Goal: Task Accomplishment & Management: Complete application form

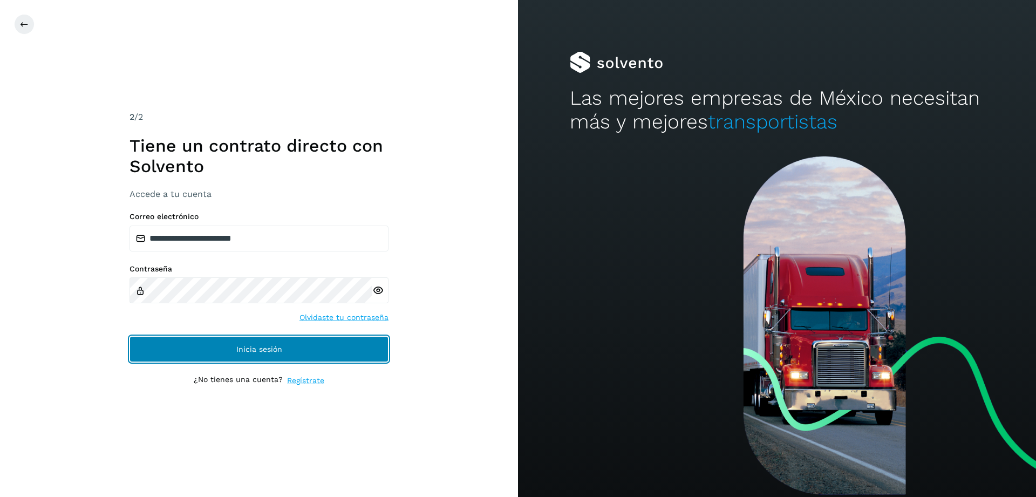
click at [314, 361] on button "Inicia sesión" at bounding box center [259, 349] width 259 height 26
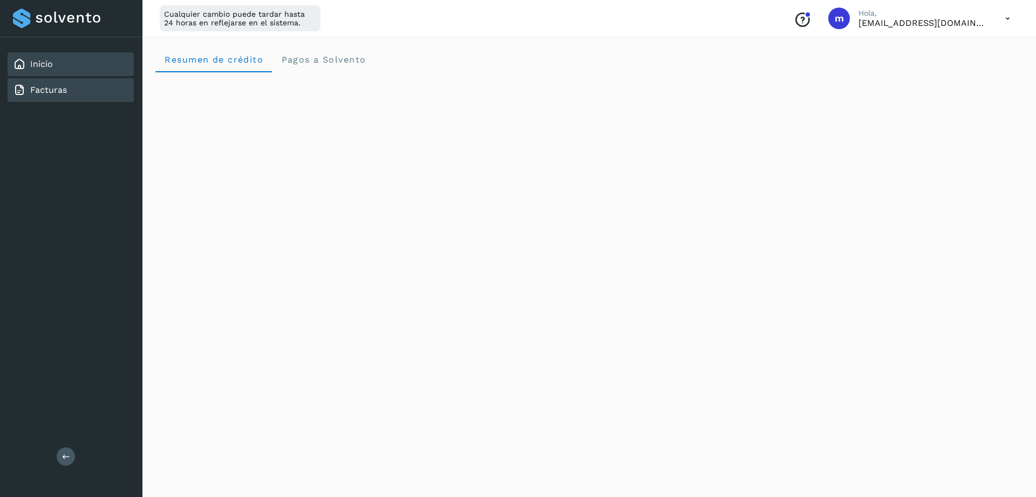
click at [58, 97] on div "Facturas" at bounding box center [71, 90] width 126 height 24
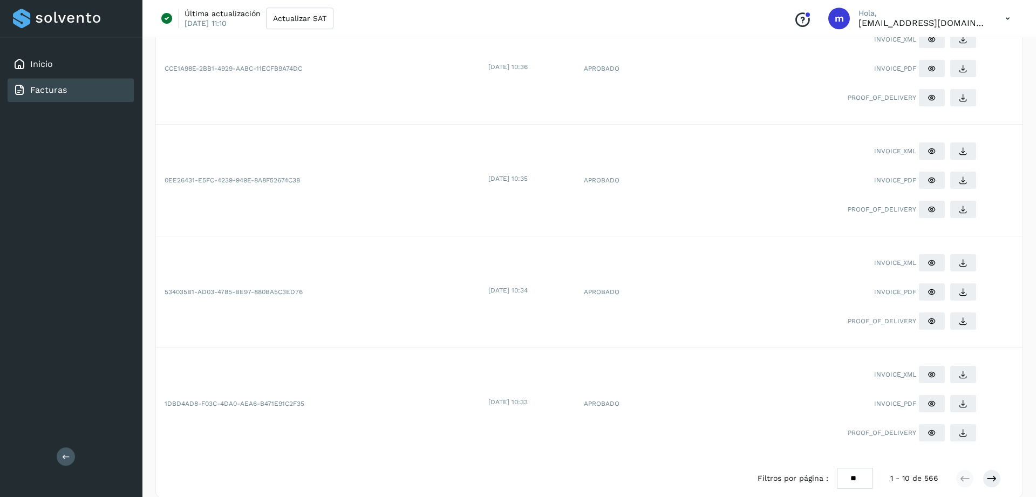
scroll to position [806, 0]
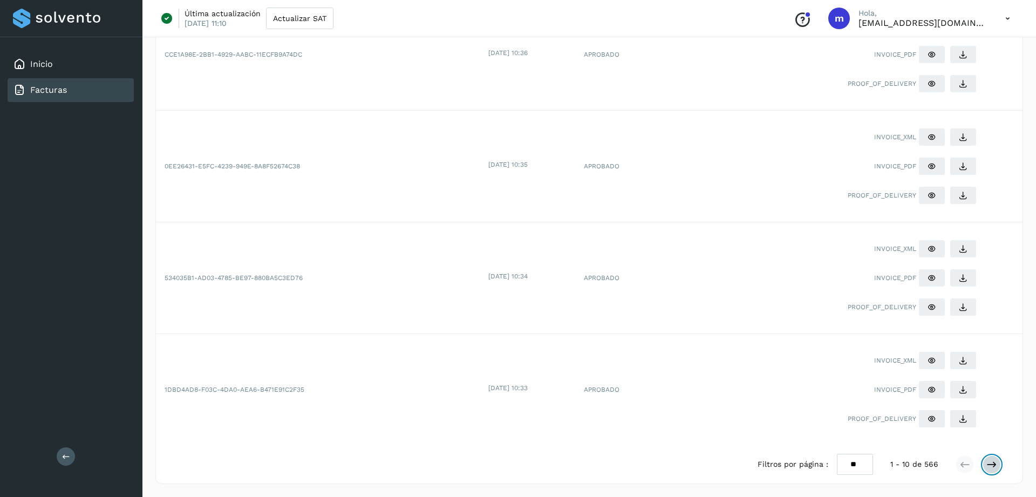
click at [992, 464] on icon at bounding box center [992, 464] width 11 height 11
click at [986, 463] on button at bounding box center [992, 465] width 18 height 18
click at [963, 469] on icon at bounding box center [965, 464] width 11 height 11
click at [962, 469] on icon at bounding box center [965, 464] width 11 height 11
click at [994, 463] on icon at bounding box center [992, 464] width 11 height 11
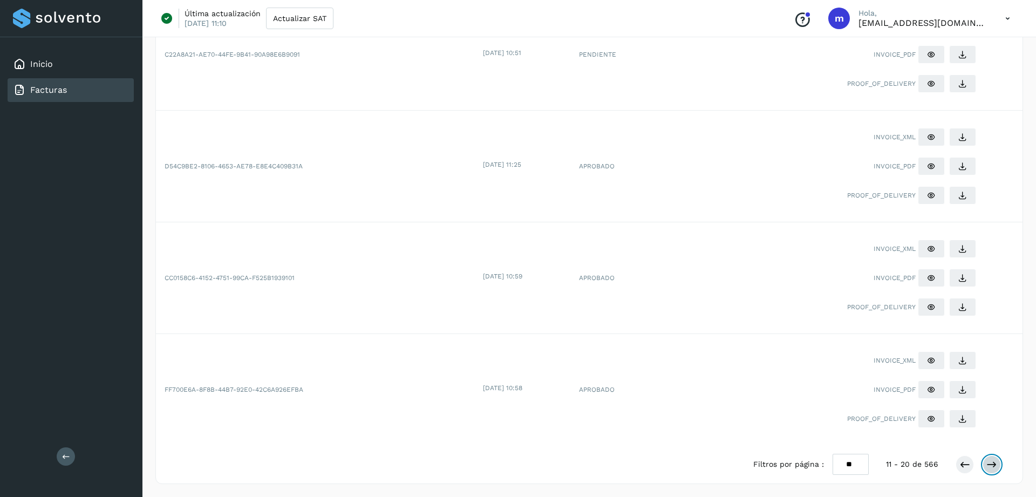
click at [988, 469] on icon at bounding box center [992, 464] width 11 height 11
click at [962, 465] on icon at bounding box center [965, 464] width 11 height 11
click at [992, 467] on icon at bounding box center [992, 464] width 11 height 11
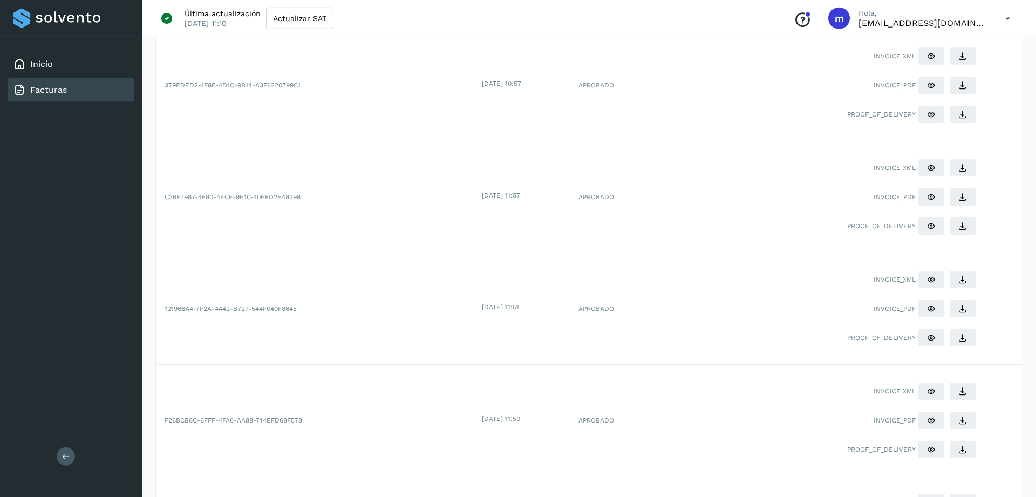
scroll to position [90, 0]
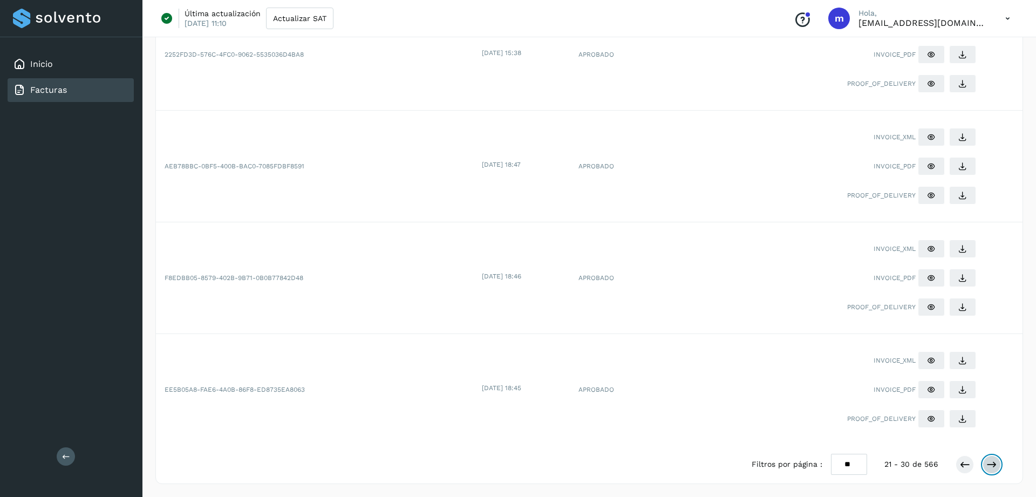
click at [993, 469] on icon at bounding box center [992, 464] width 11 height 11
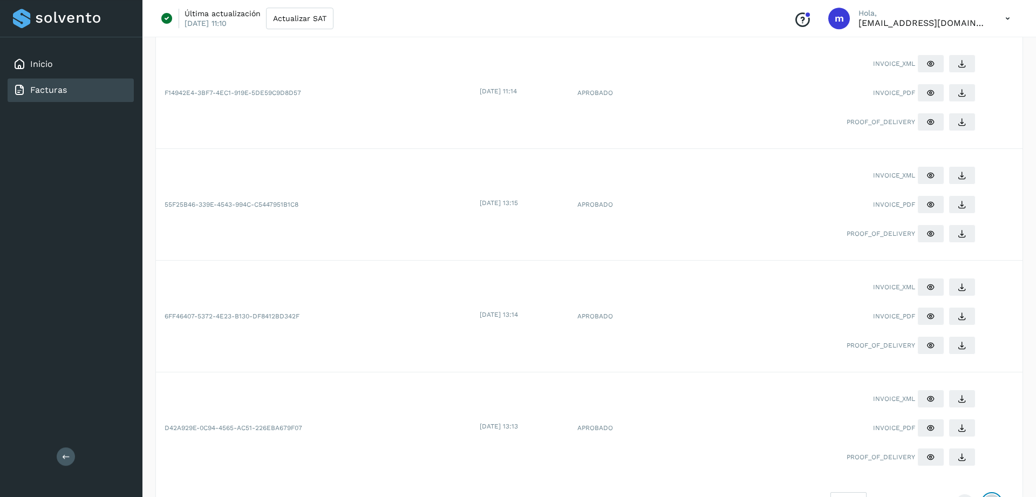
scroll to position [806, 0]
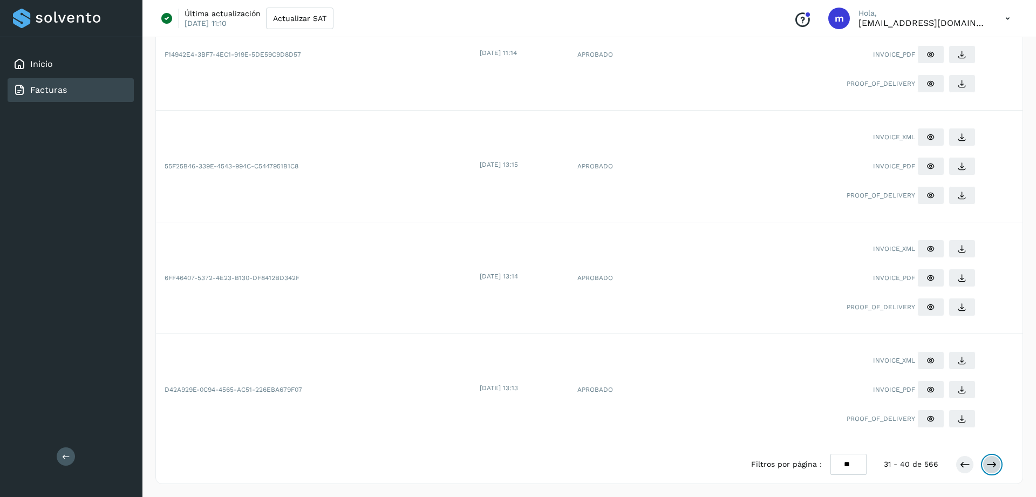
click at [996, 465] on icon at bounding box center [992, 464] width 11 height 11
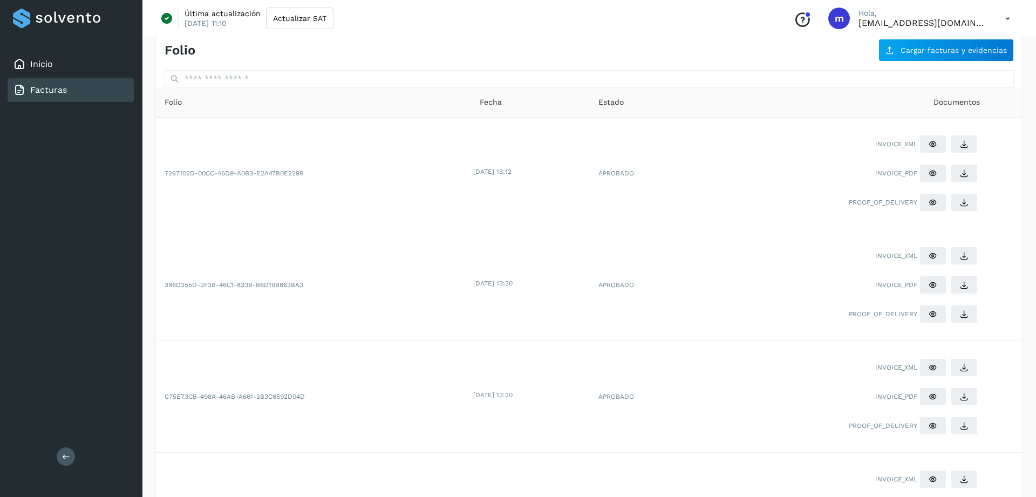
scroll to position [0, 0]
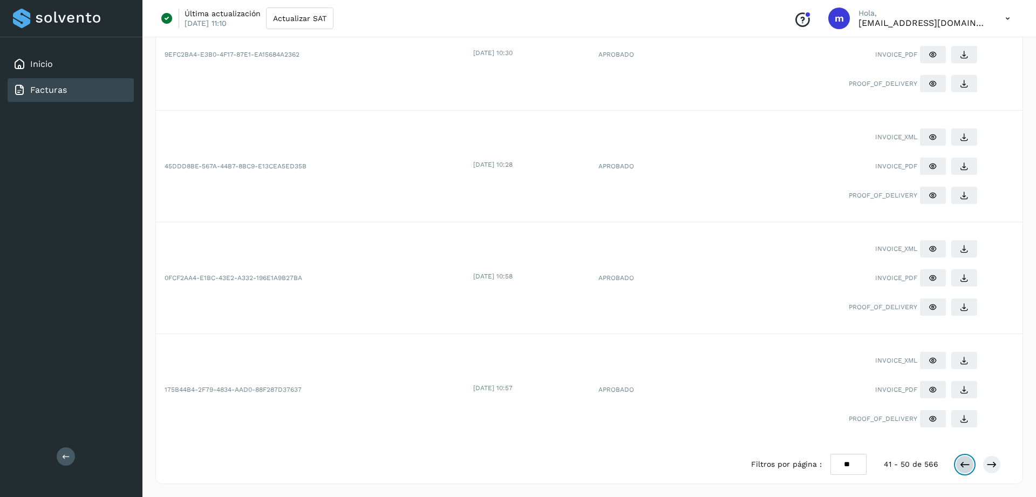
click at [961, 463] on icon at bounding box center [965, 464] width 11 height 11
click at [959, 467] on button at bounding box center [965, 465] width 18 height 18
click at [961, 466] on icon at bounding box center [965, 464] width 11 height 11
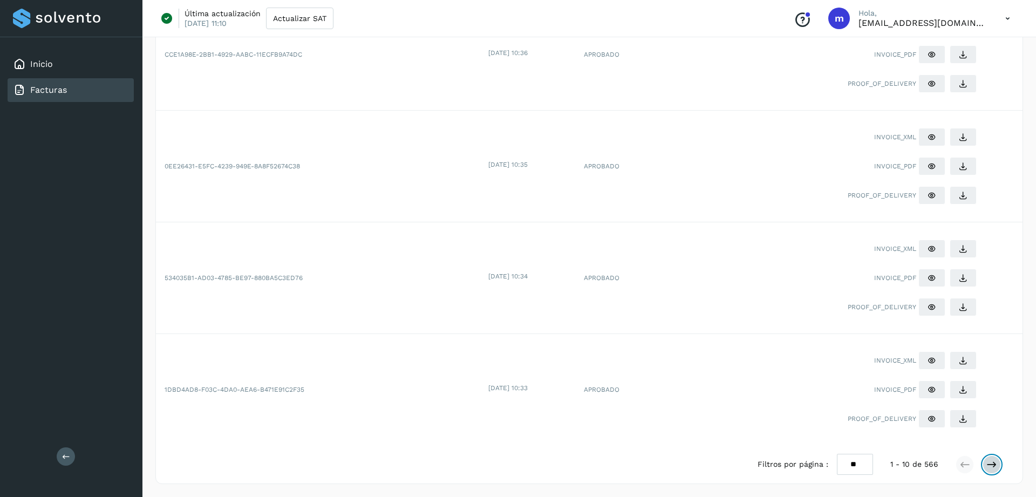
click at [997, 468] on icon at bounding box center [992, 464] width 11 height 11
click at [990, 467] on icon at bounding box center [992, 464] width 11 height 11
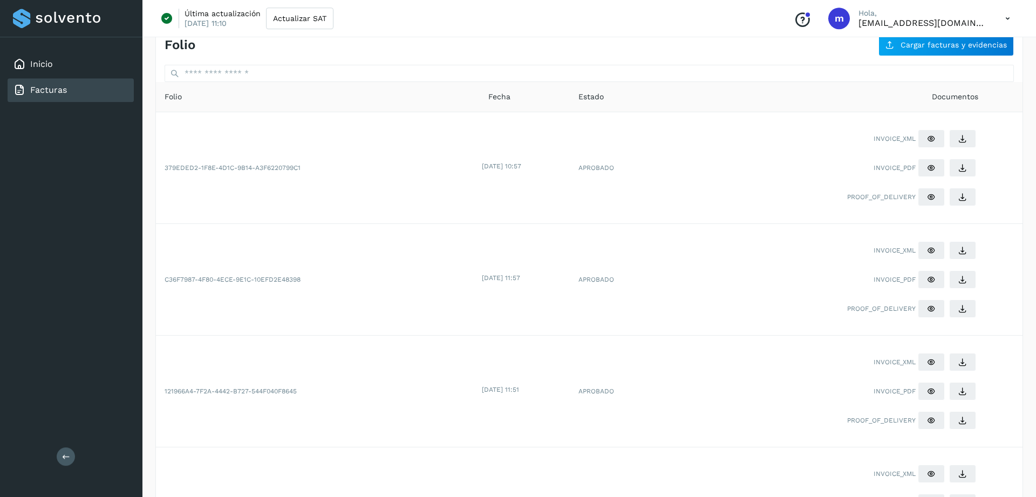
scroll to position [0, 0]
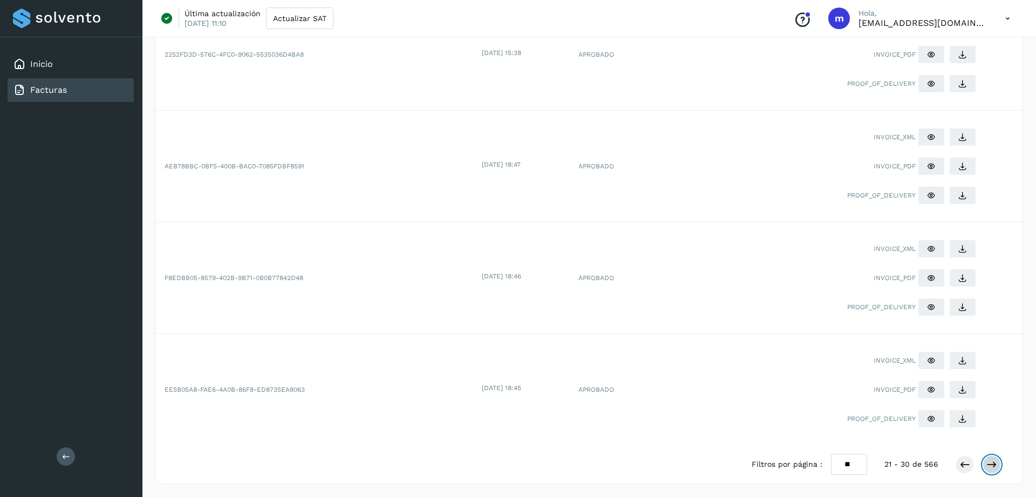
click at [998, 470] on button at bounding box center [992, 465] width 18 height 18
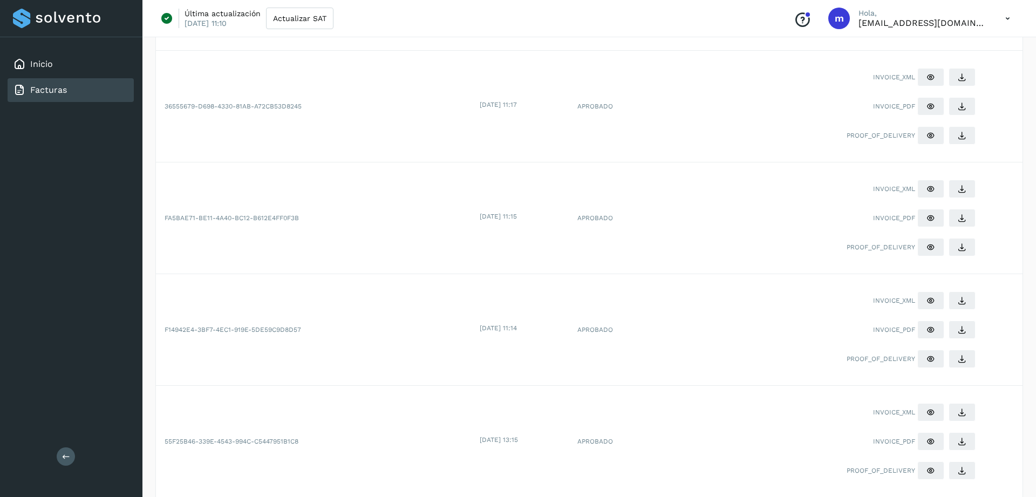
scroll to position [806, 0]
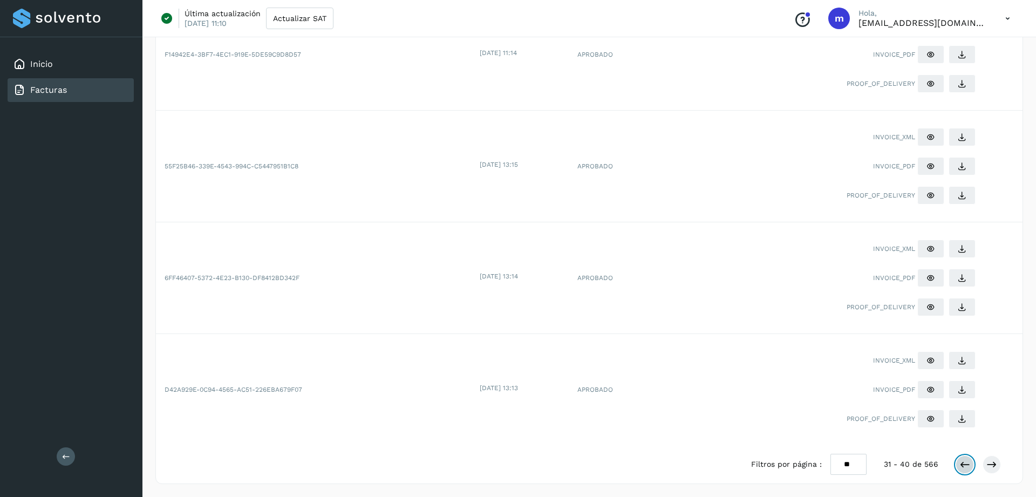
click at [964, 466] on icon at bounding box center [965, 464] width 11 height 11
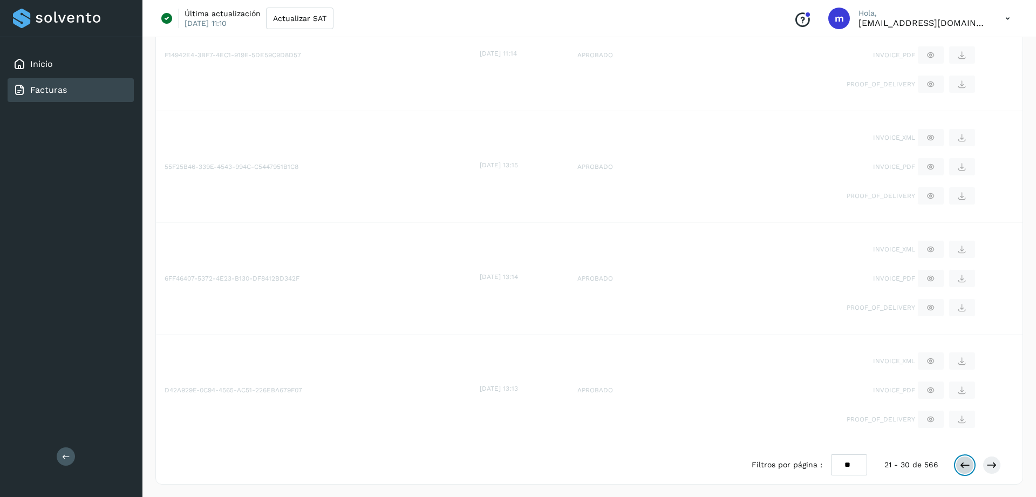
scroll to position [806, 0]
click at [962, 468] on icon at bounding box center [965, 464] width 11 height 11
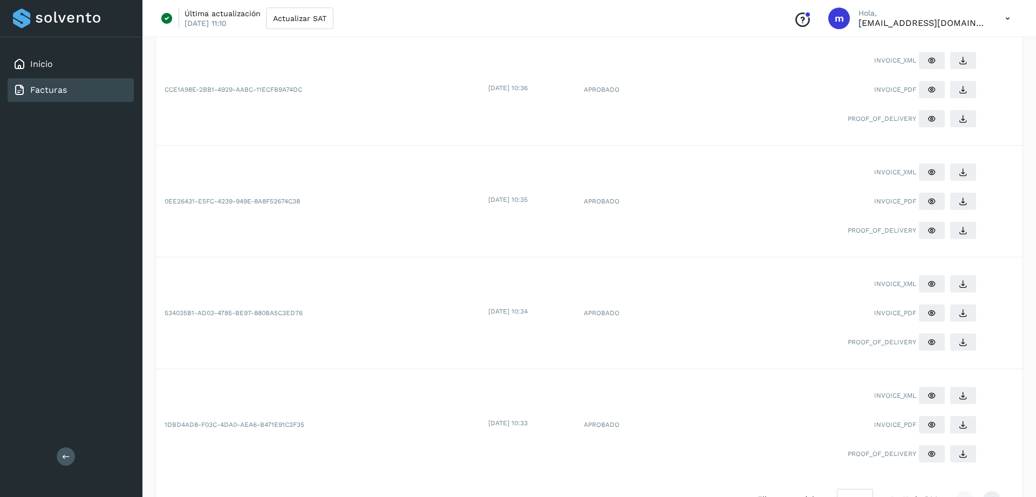
scroll to position [806, 0]
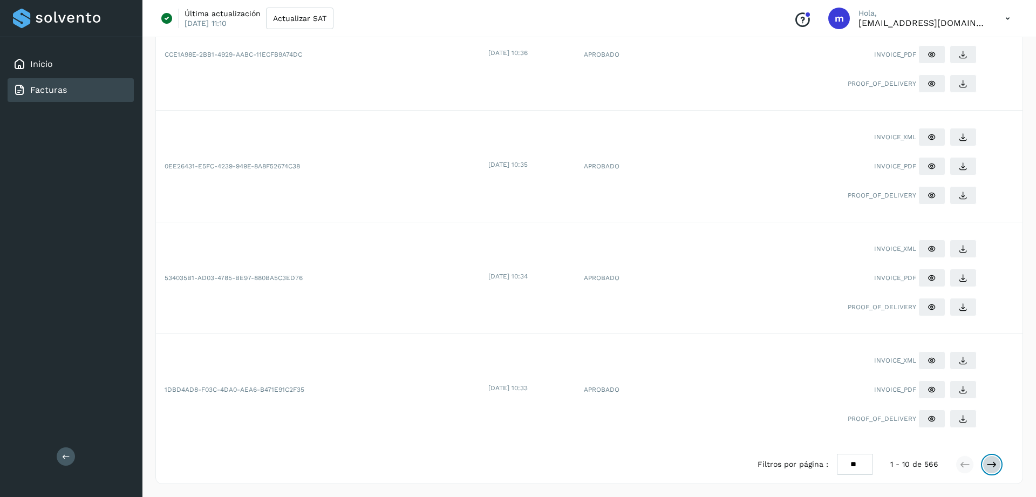
click at [998, 466] on button at bounding box center [992, 465] width 18 height 18
click at [987, 465] on icon at bounding box center [992, 464] width 11 height 11
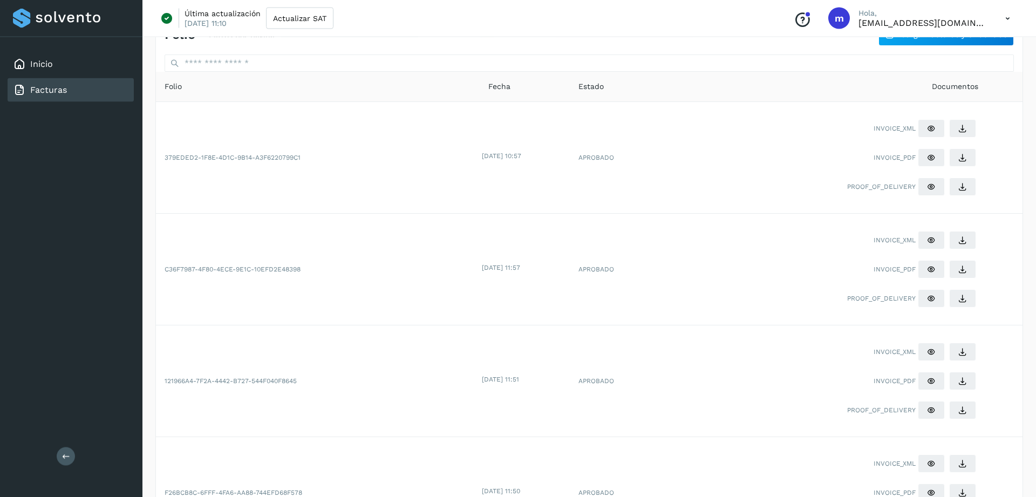
scroll to position [0, 0]
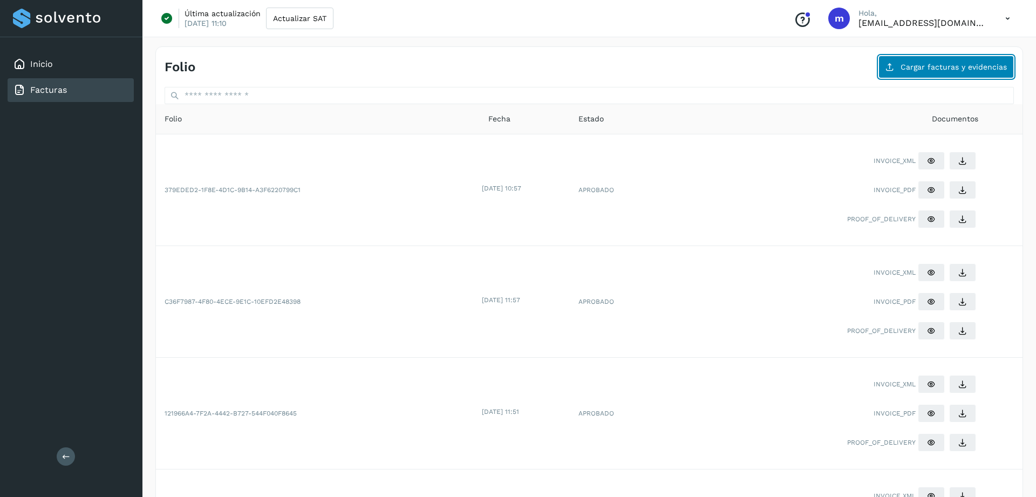
click at [925, 76] on button "Cargar facturas y evidencias" at bounding box center [946, 67] width 135 height 23
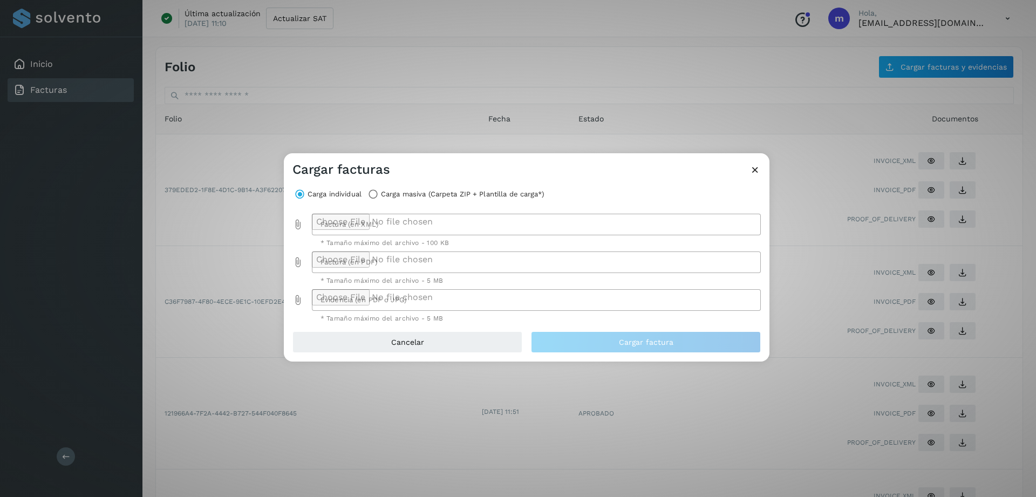
click at [340, 221] on div at bounding box center [533, 225] width 443 height 22
type input "**********"
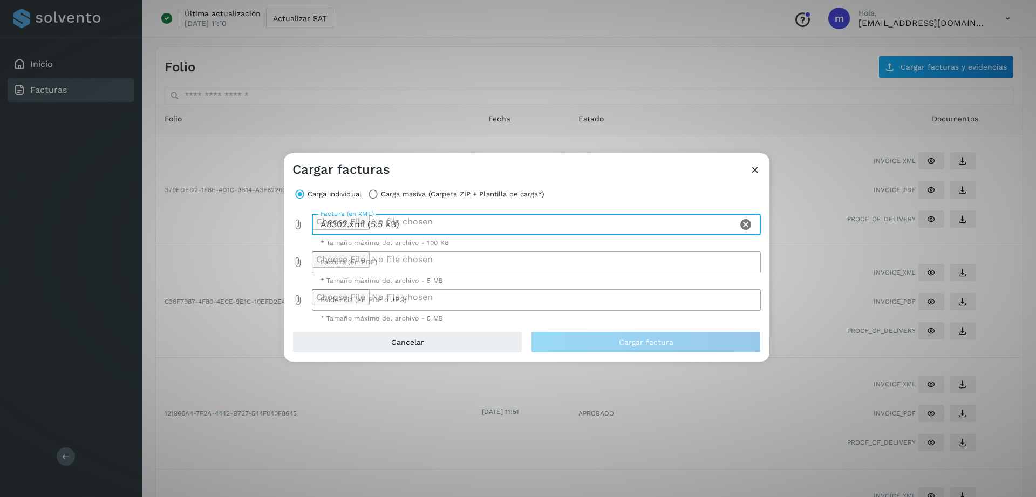
click at [370, 264] on div at bounding box center [533, 263] width 443 height 22
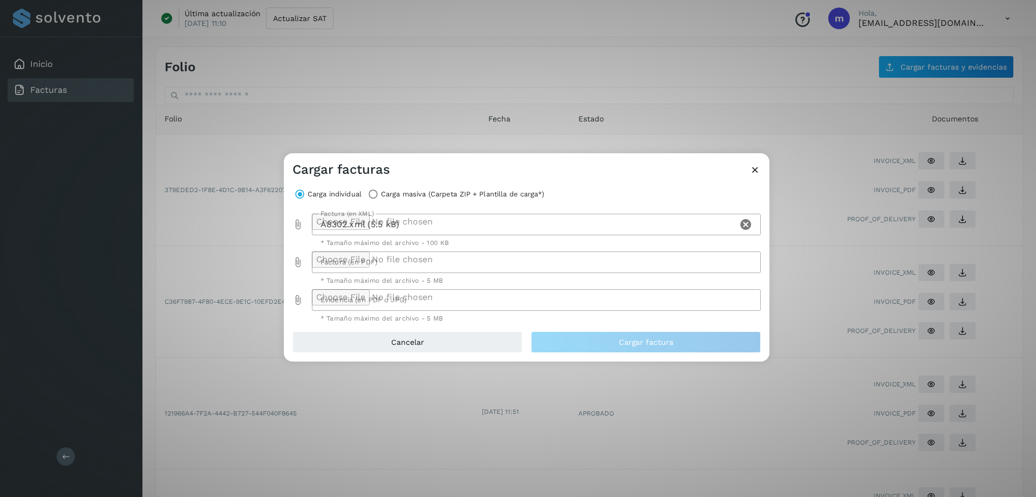
type input "**********"
click at [352, 303] on div at bounding box center [533, 300] width 443 height 22
type input "**********"
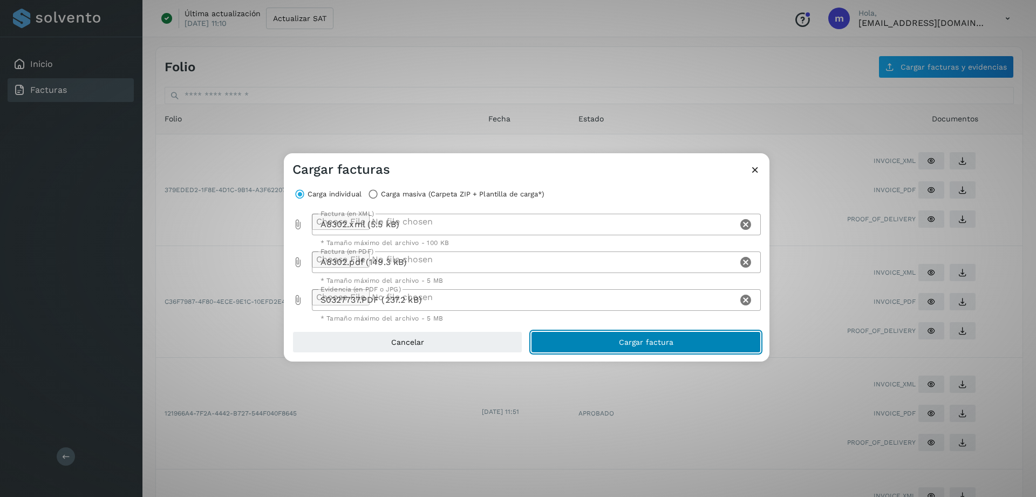
click at [638, 348] on button "Cargar factura" at bounding box center [646, 342] width 230 height 22
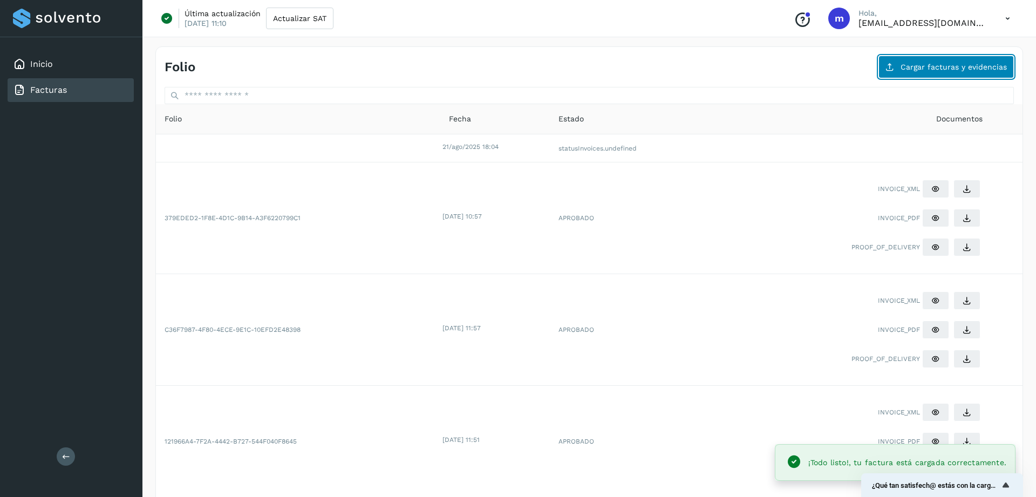
click at [948, 65] on span "Cargar facturas y evidencias" at bounding box center [954, 67] width 106 height 8
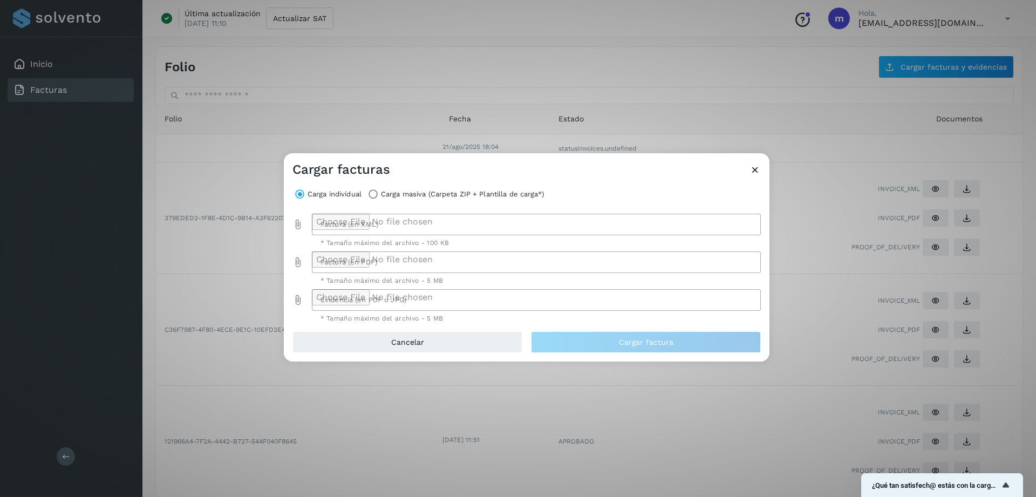
click at [479, 223] on div at bounding box center [533, 225] width 443 height 22
type input "**********"
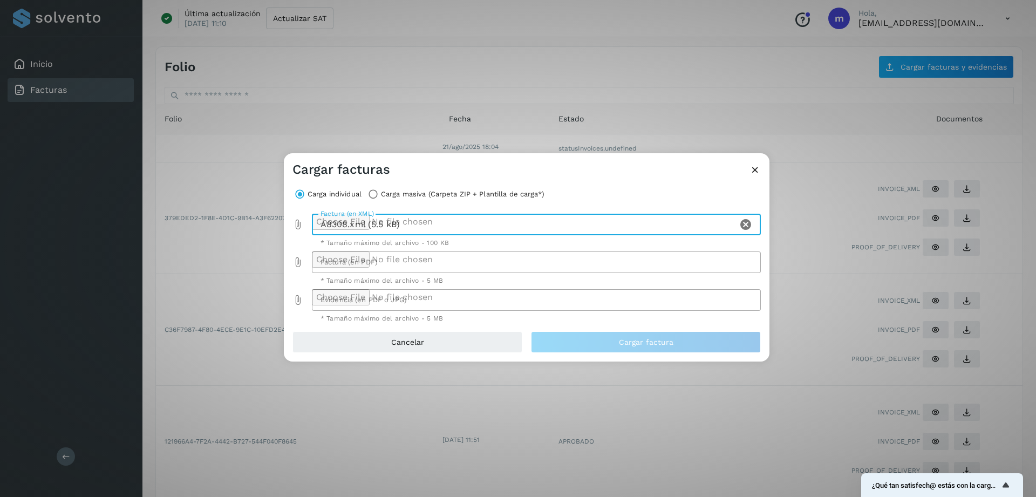
click at [352, 257] on div at bounding box center [533, 263] width 443 height 22
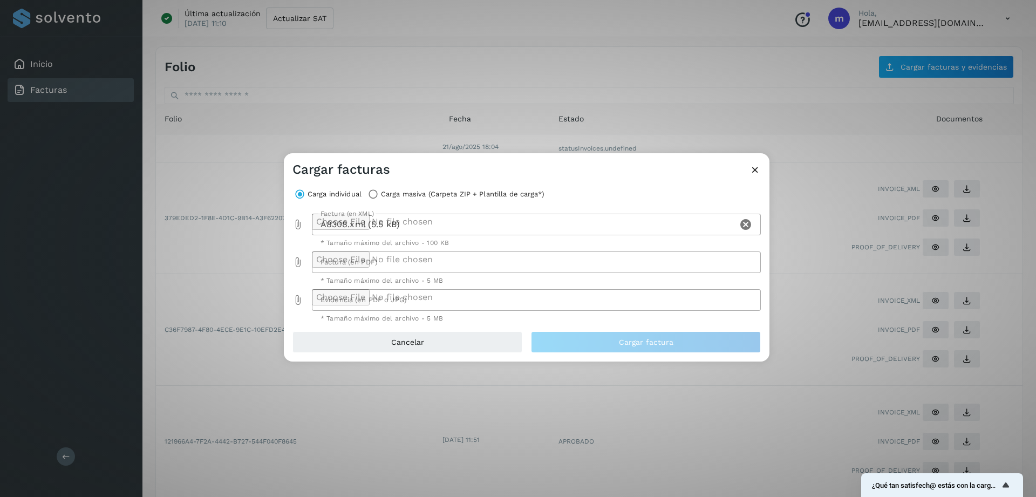
type input "**********"
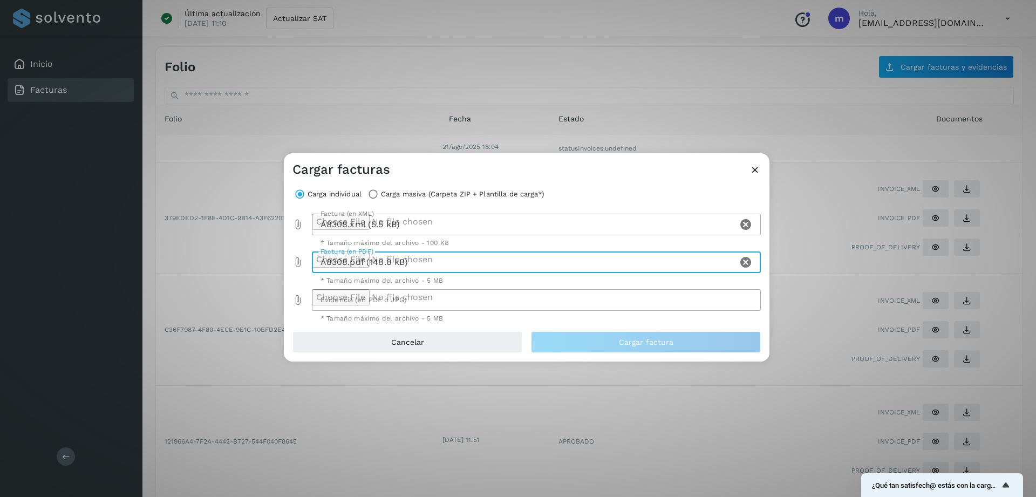
click at [338, 302] on div at bounding box center [533, 300] width 443 height 22
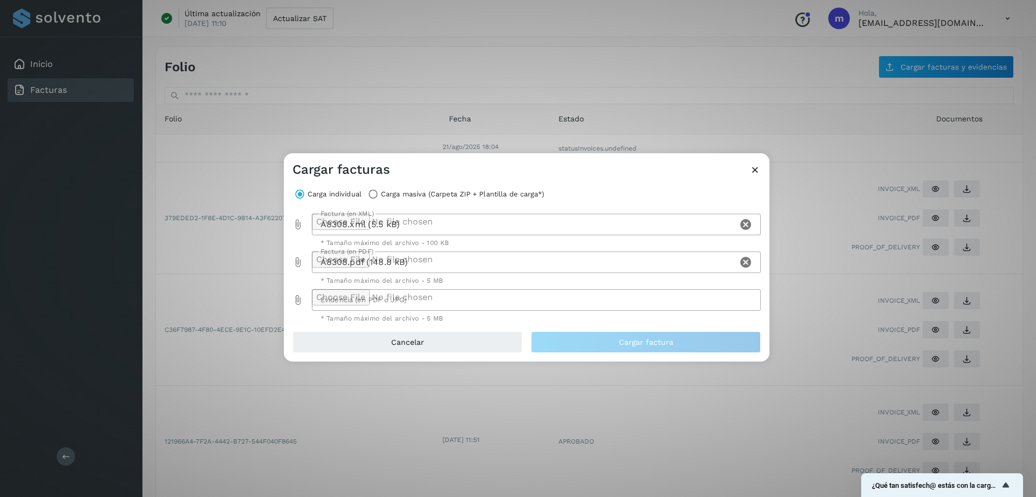
type input "**********"
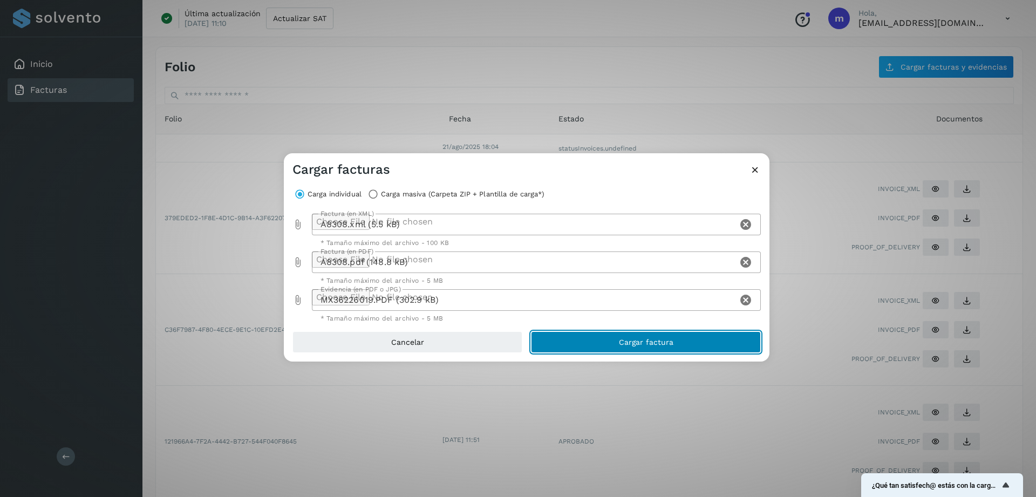
click at [629, 341] on span "Cargar factura" at bounding box center [646, 342] width 55 height 8
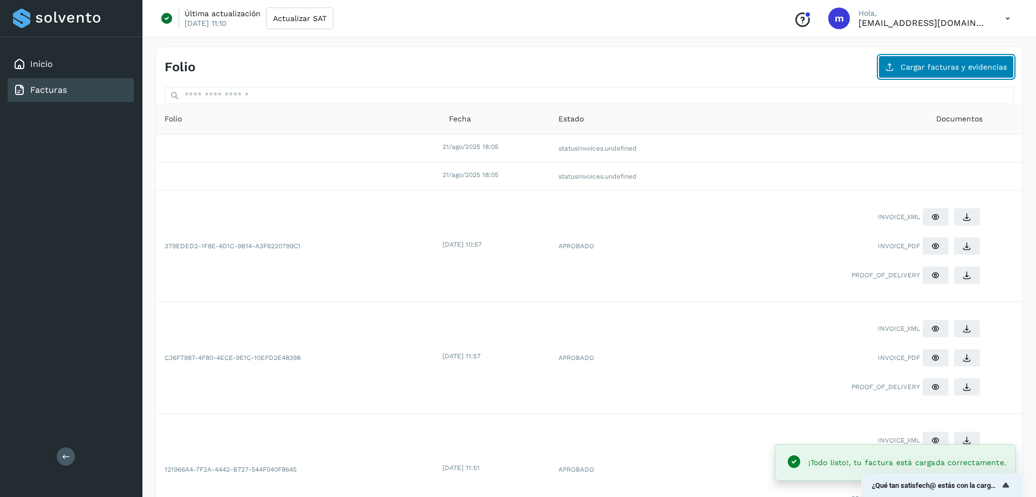
click at [941, 58] on button "Cargar facturas y evidencias" at bounding box center [946, 67] width 135 height 23
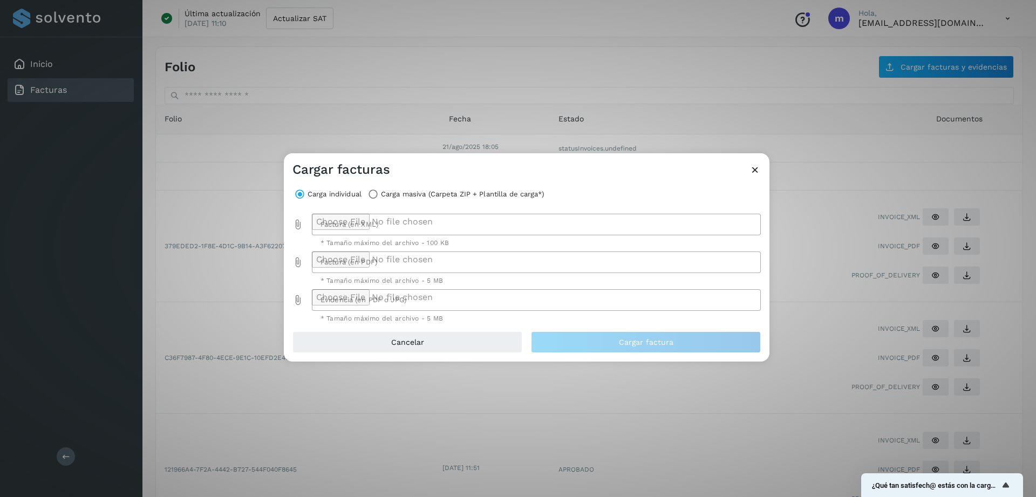
click at [331, 223] on div at bounding box center [533, 225] width 443 height 22
type input "**********"
click at [367, 266] on div at bounding box center [533, 263] width 443 height 22
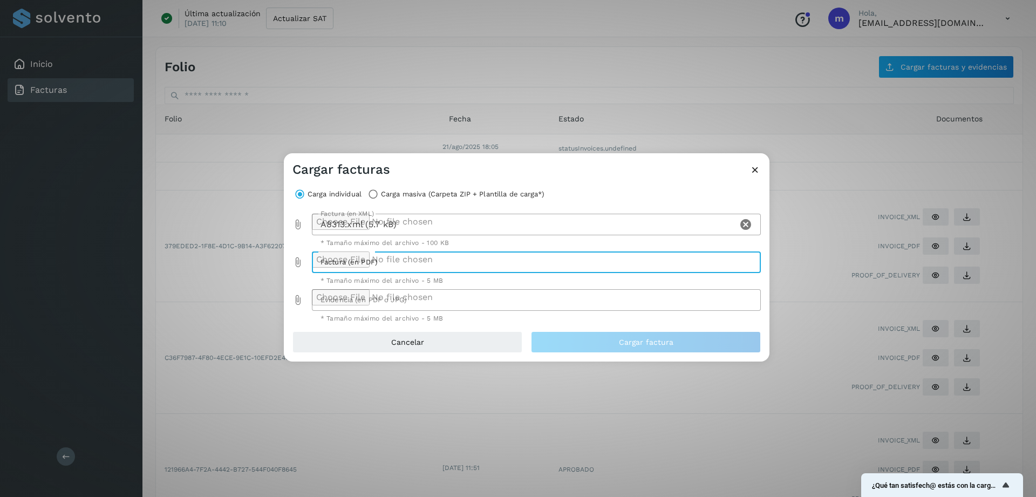
type input "**********"
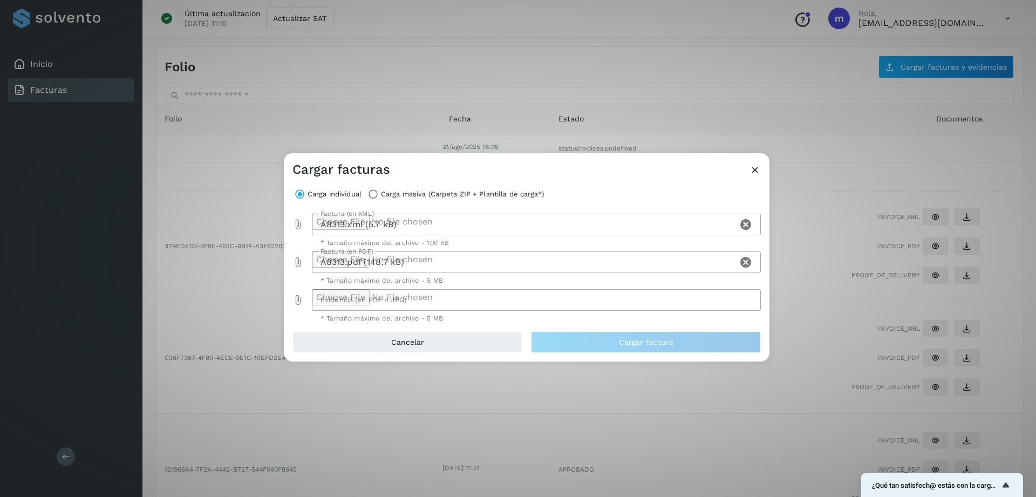
click at [350, 304] on div at bounding box center [533, 300] width 443 height 22
type input "**********"
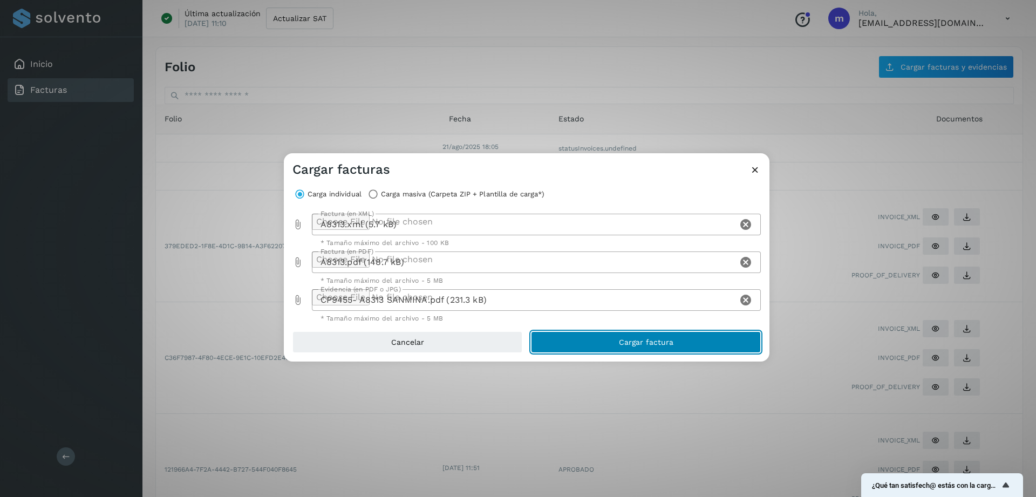
click at [591, 344] on button "Cargar factura" at bounding box center [646, 342] width 230 height 22
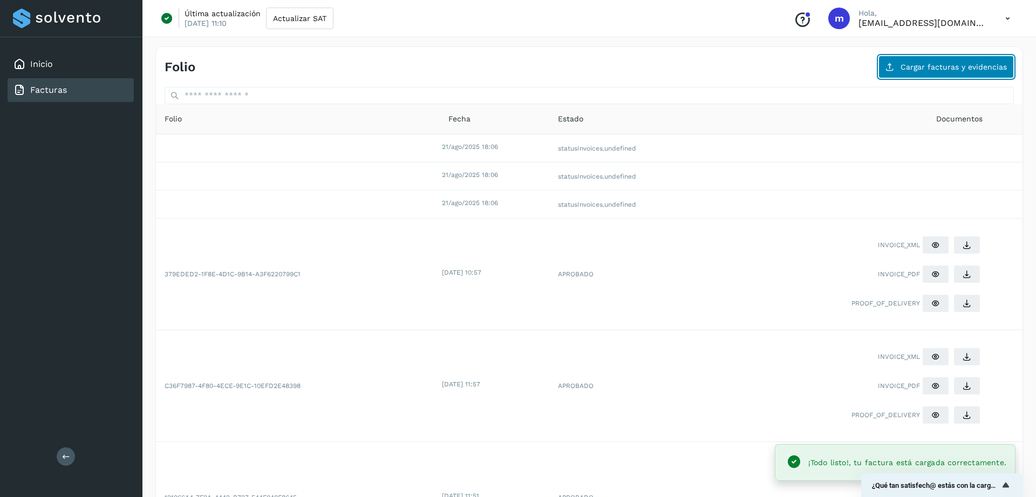
click at [956, 68] on span "Cargar facturas y evidencias" at bounding box center [954, 67] width 106 height 8
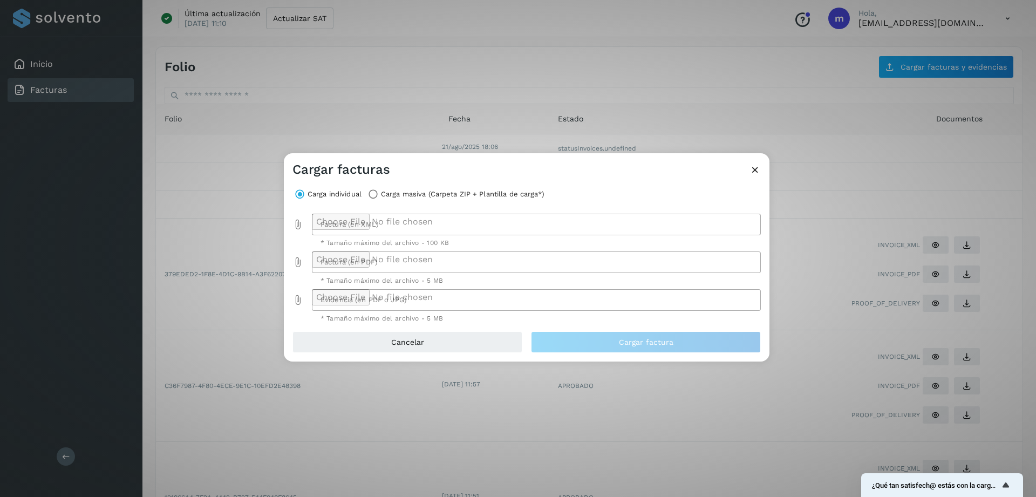
click at [435, 227] on div at bounding box center [533, 225] width 443 height 22
type input "**********"
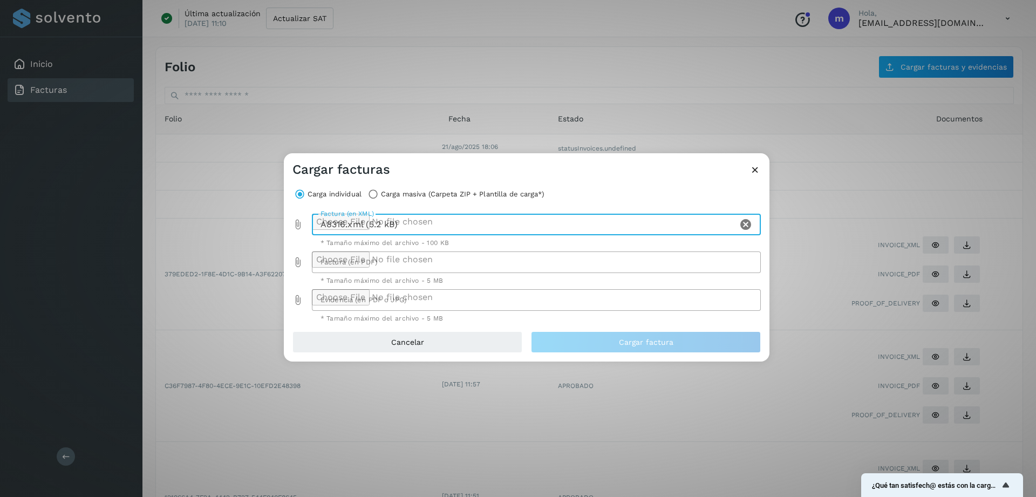
click at [349, 259] on div at bounding box center [533, 263] width 443 height 22
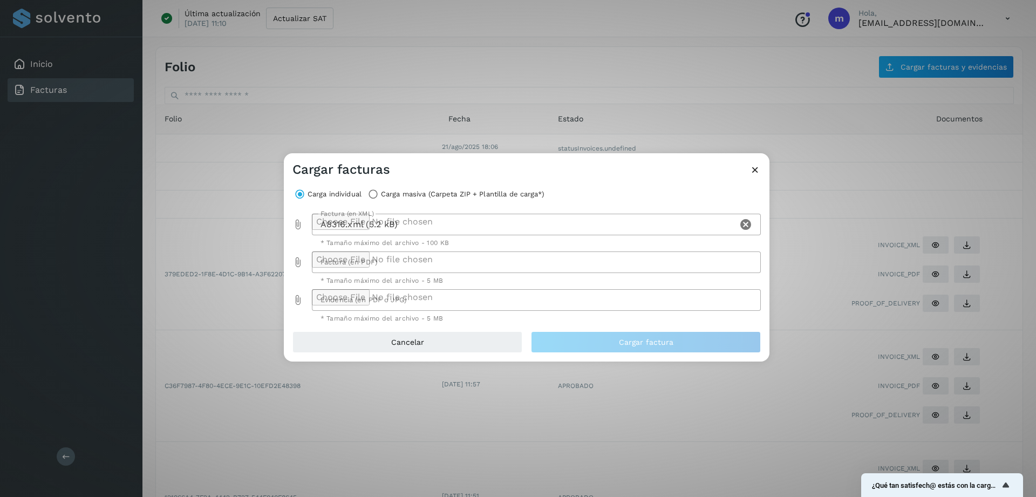
type input "**********"
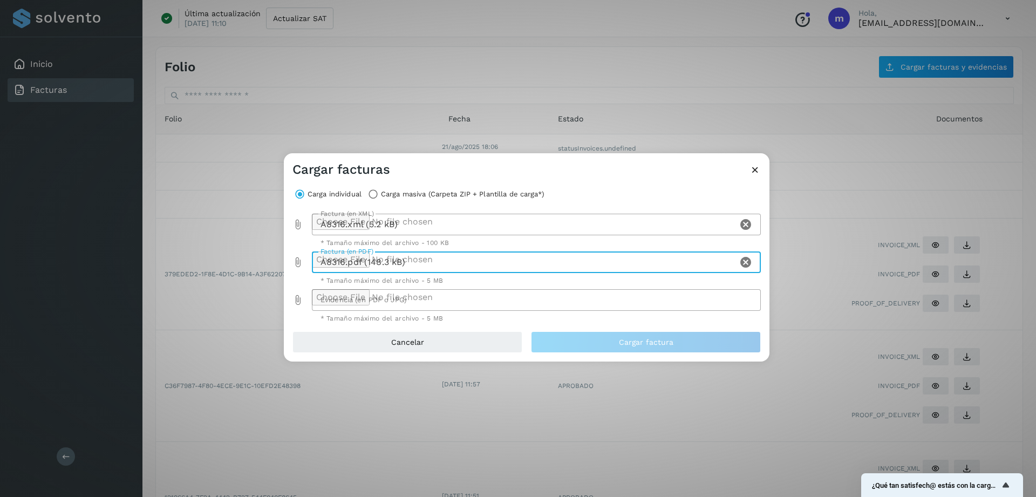
click at [353, 298] on div at bounding box center [533, 300] width 443 height 22
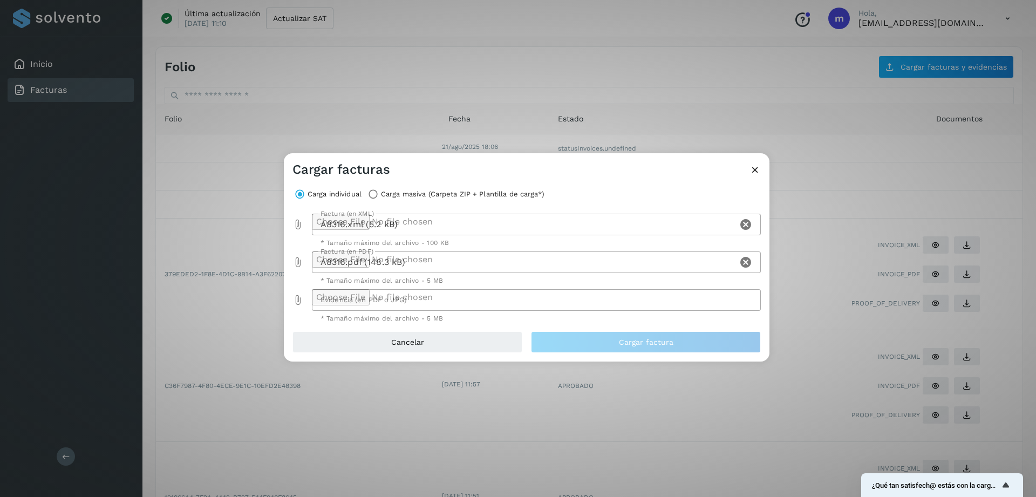
type input "**********"
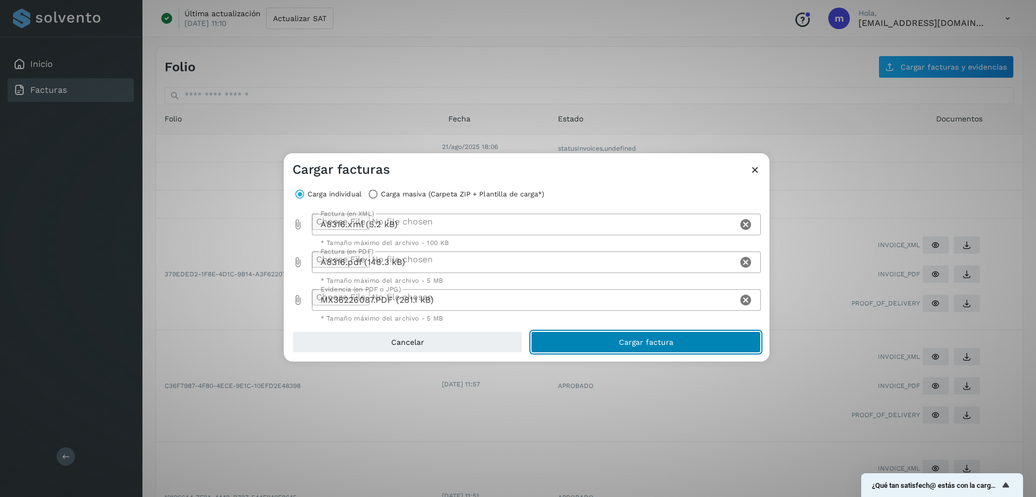
drag, startPoint x: 648, startPoint y: 345, endPoint x: 647, endPoint y: 333, distance: 11.9
click at [648, 344] on span "Cargar factura" at bounding box center [646, 342] width 55 height 8
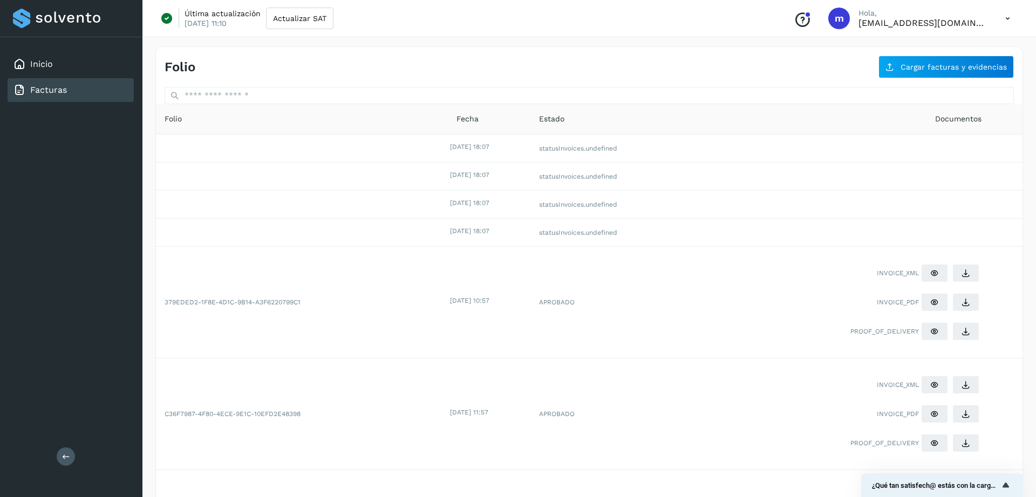
click at [1010, 26] on icon at bounding box center [1008, 19] width 22 height 22
click at [920, 70] on div "Cerrar sesión" at bounding box center [954, 69] width 128 height 21
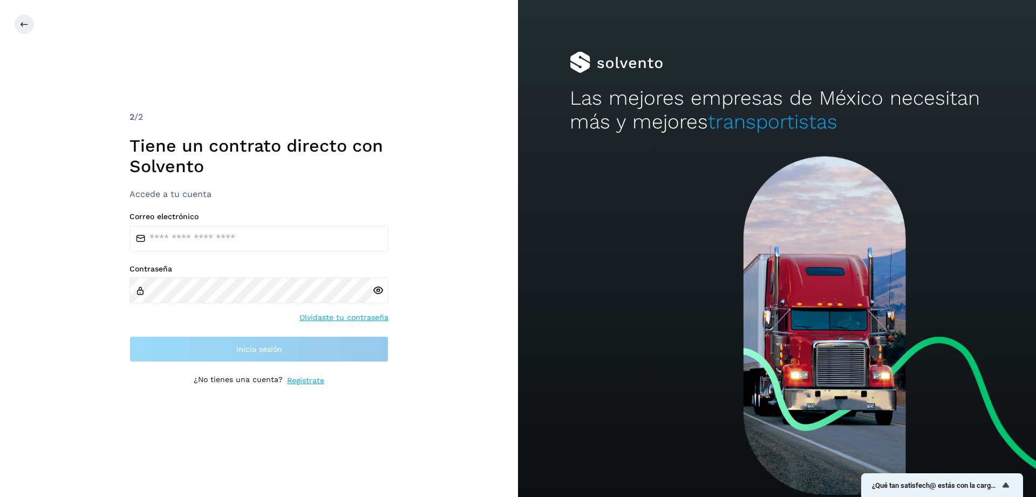
type input "**********"
